Goal: Find specific page/section: Find specific page/section

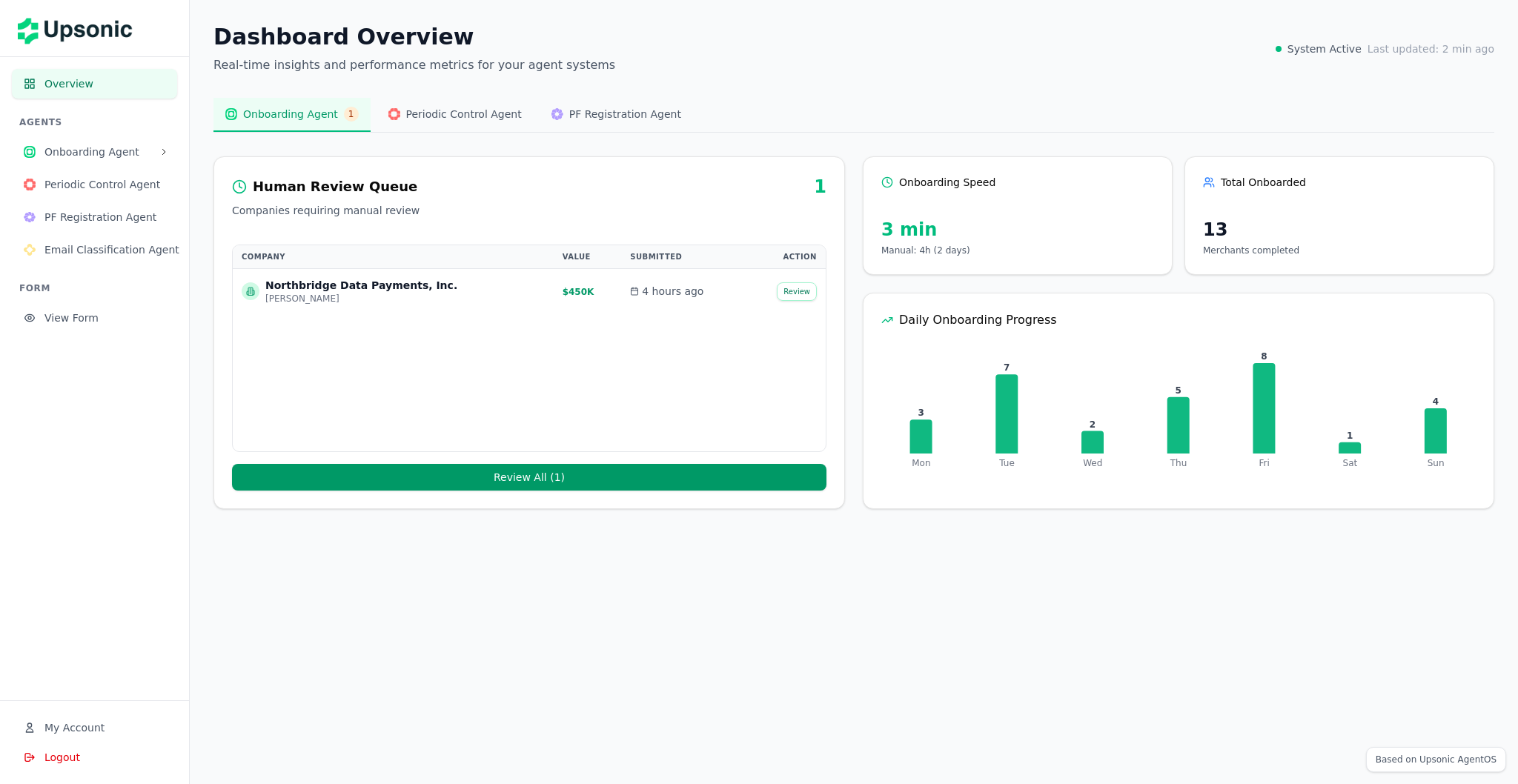
click at [115, 157] on span "Onboarding Agent" at bounding box center [99, 152] width 109 height 15
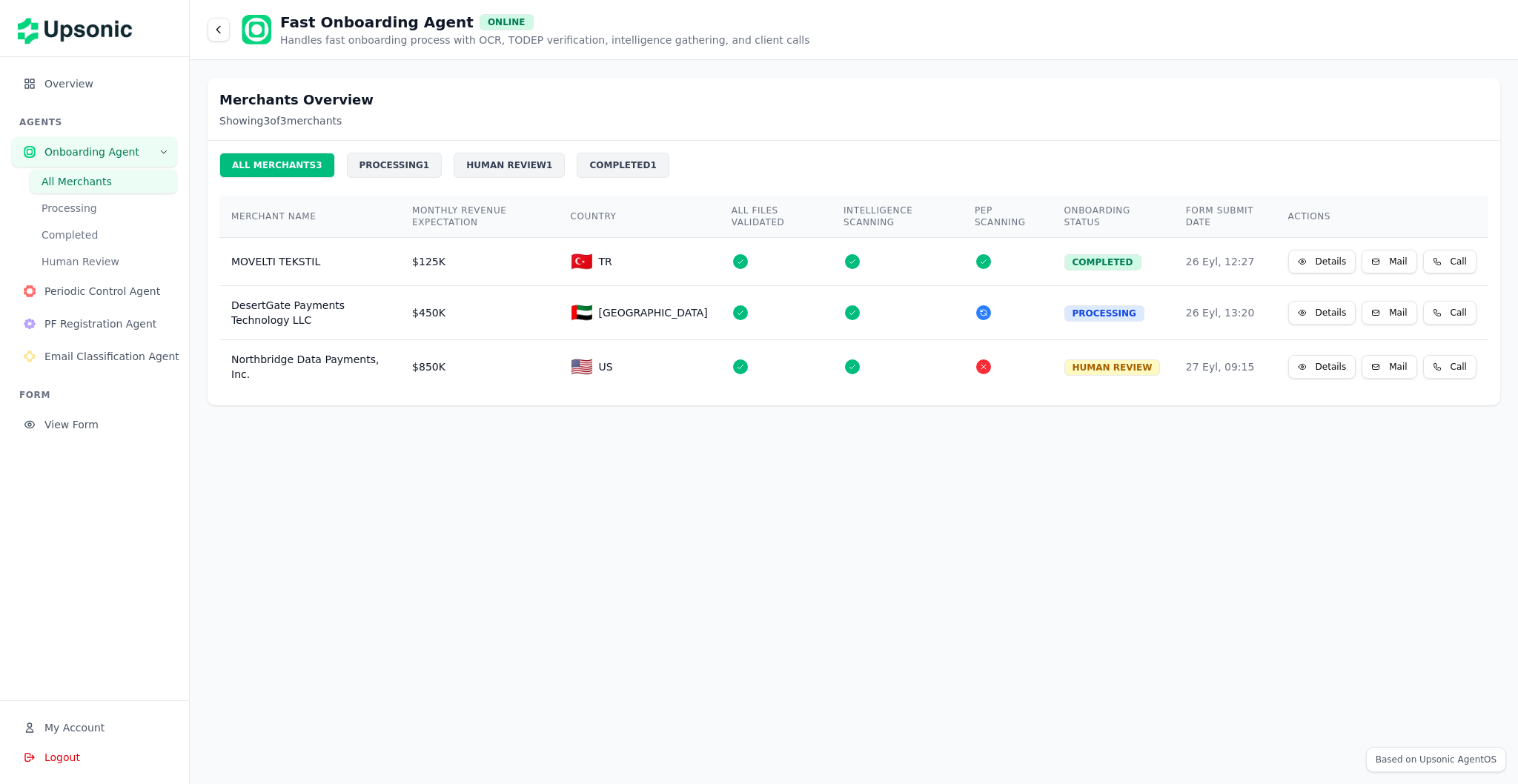
click at [1324, 264] on button "Details" at bounding box center [1322, 262] width 69 height 24
